Goal: Task Accomplishment & Management: Manage account settings

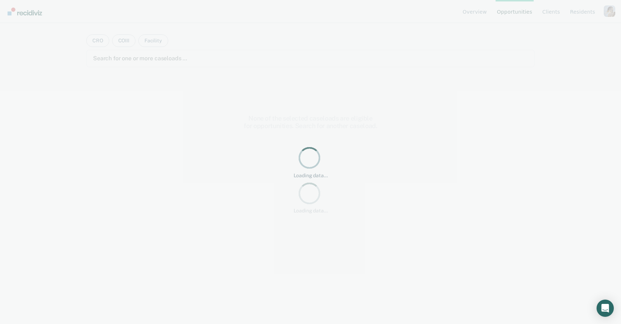
click at [609, 11] on div "Profile dropdown button" at bounding box center [609, 10] width 11 height 11
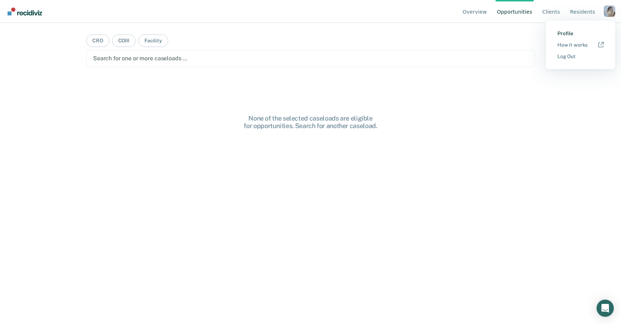
click at [582, 32] on link "Profile" at bounding box center [580, 34] width 46 height 6
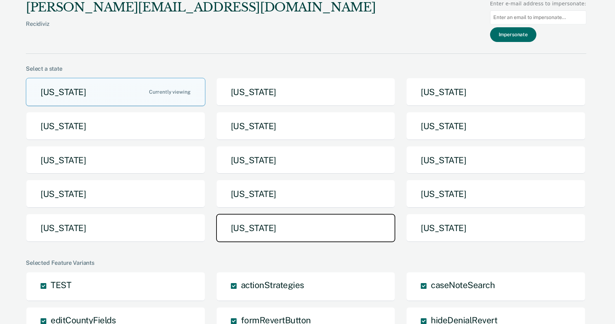
click at [251, 229] on button "[US_STATE]" at bounding box center [306, 228] width 180 height 28
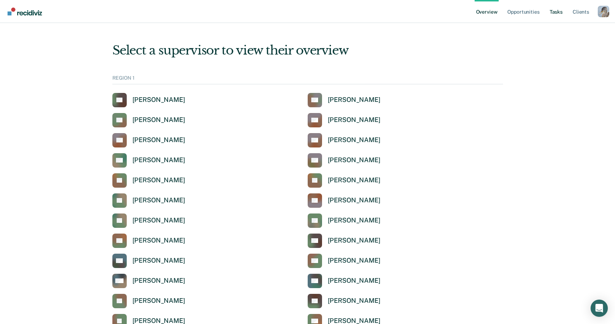
click at [555, 8] on link "Tasks" at bounding box center [557, 11] width 16 height 23
